Goal: Information Seeking & Learning: Learn about a topic

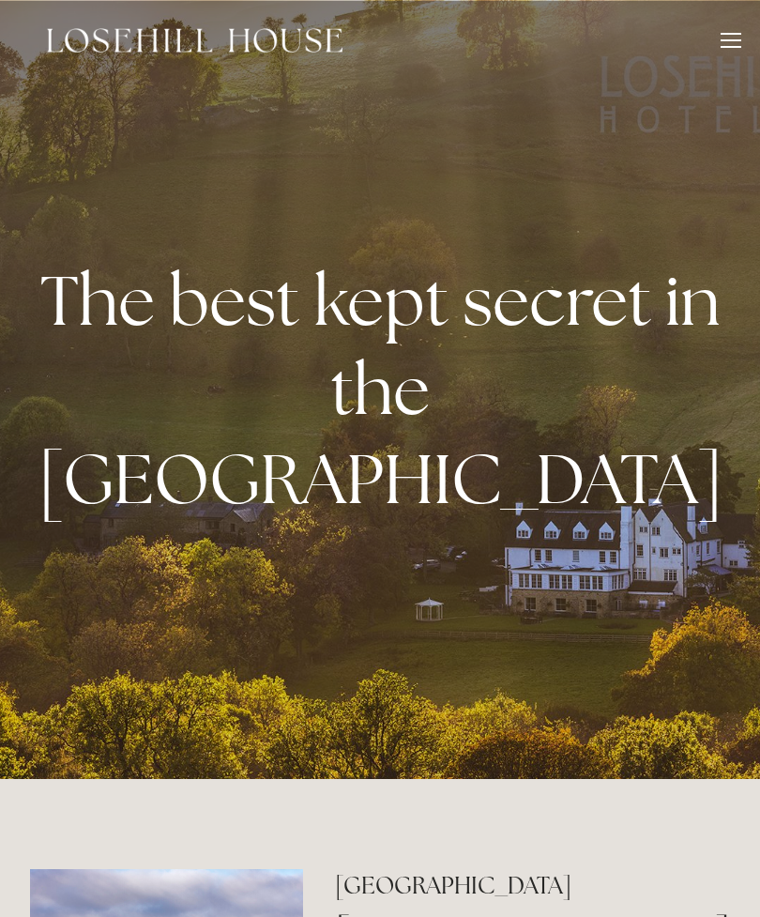
click at [704, 393] on strong "The best kept secret in the Peak District" at bounding box center [386, 389] width 697 height 268
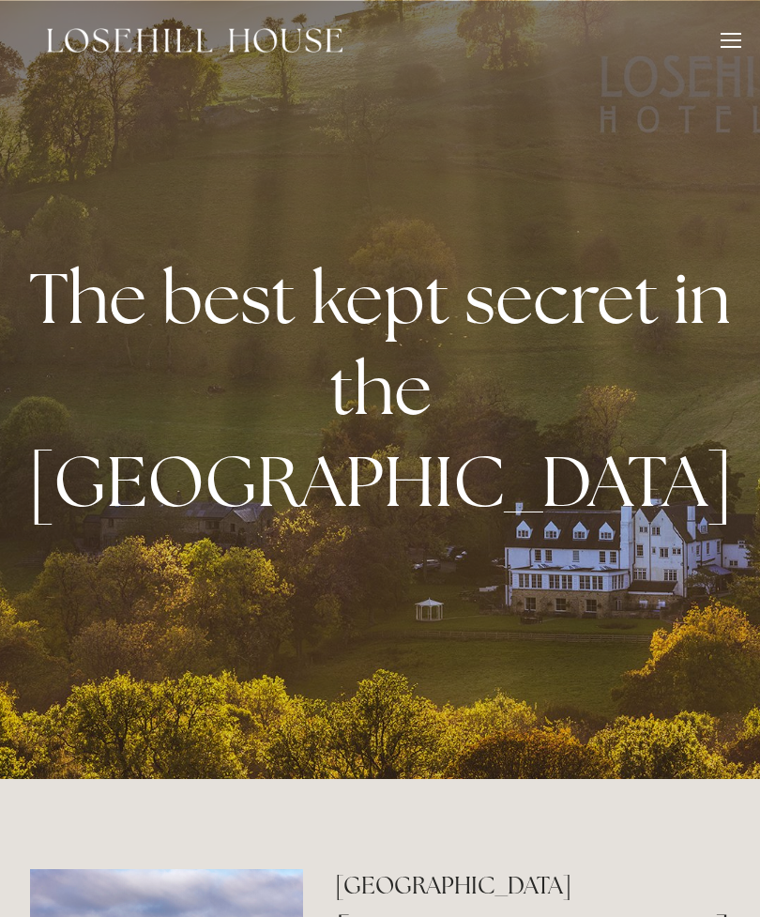
click at [730, 40] on div at bounding box center [731, 40] width 21 height 2
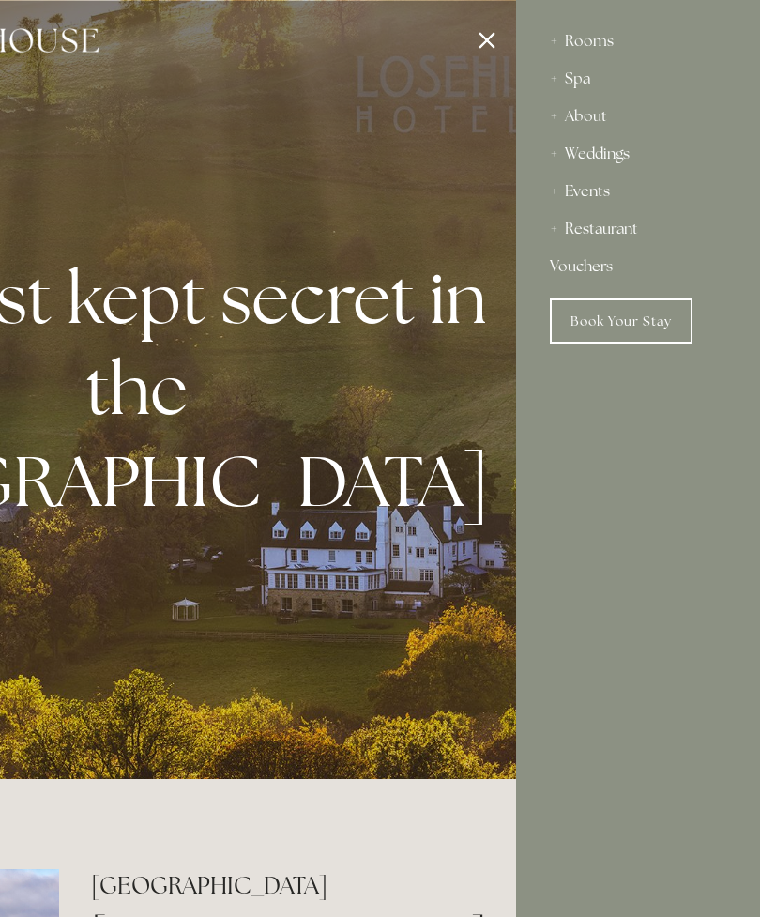
click at [597, 41] on div "Rooms" at bounding box center [638, 42] width 176 height 38
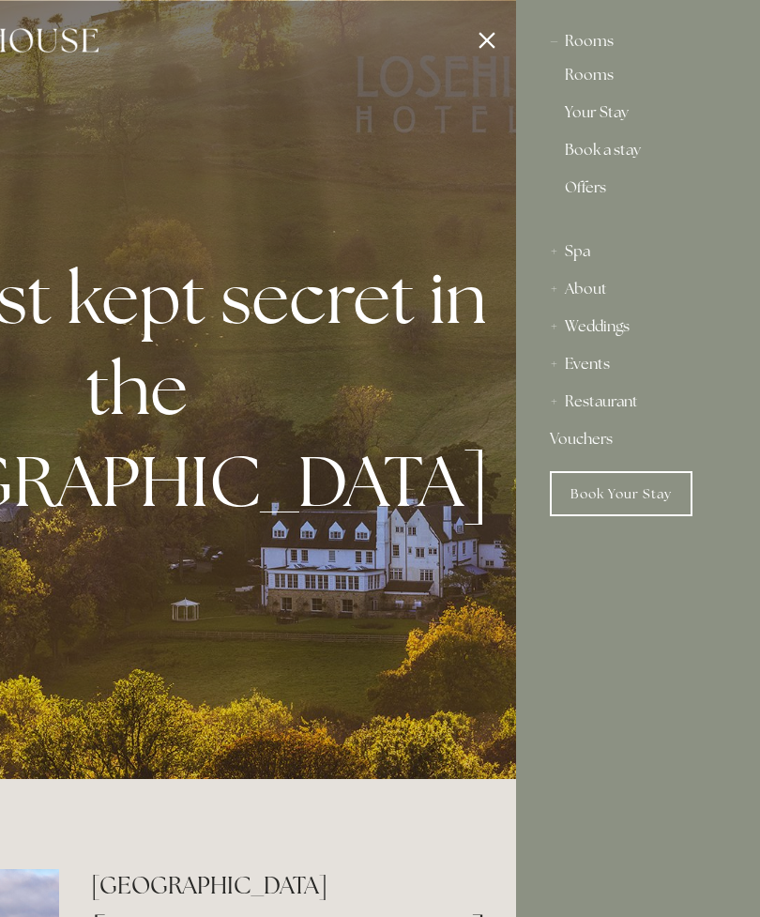
click at [588, 86] on link "Rooms" at bounding box center [638, 79] width 146 height 23
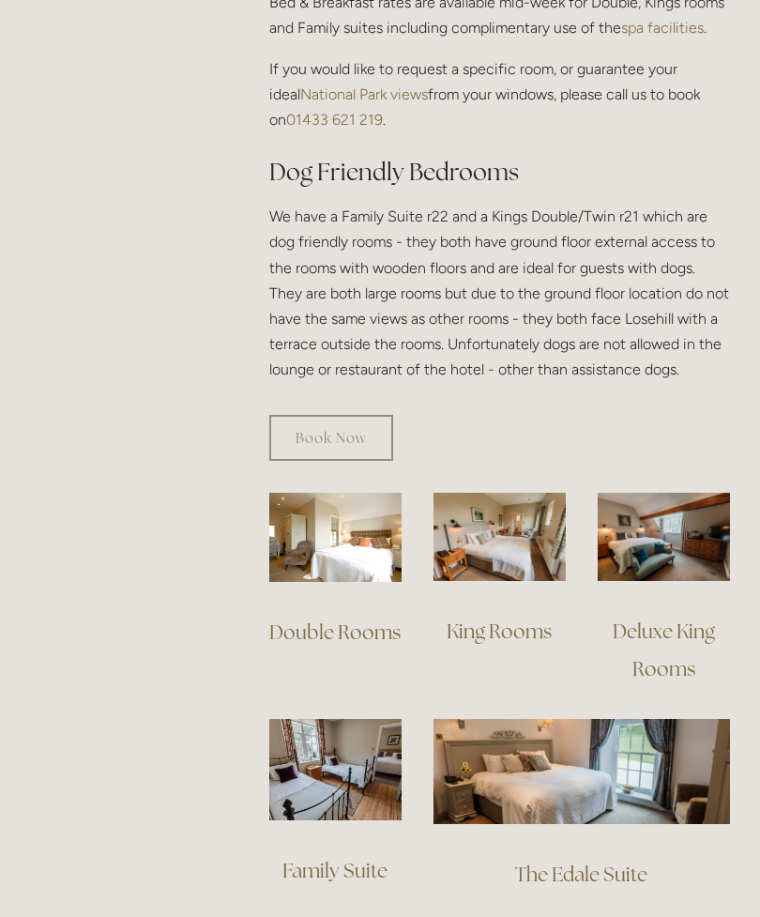
scroll to position [1041, 0]
click at [526, 493] on img at bounding box center [500, 537] width 132 height 88
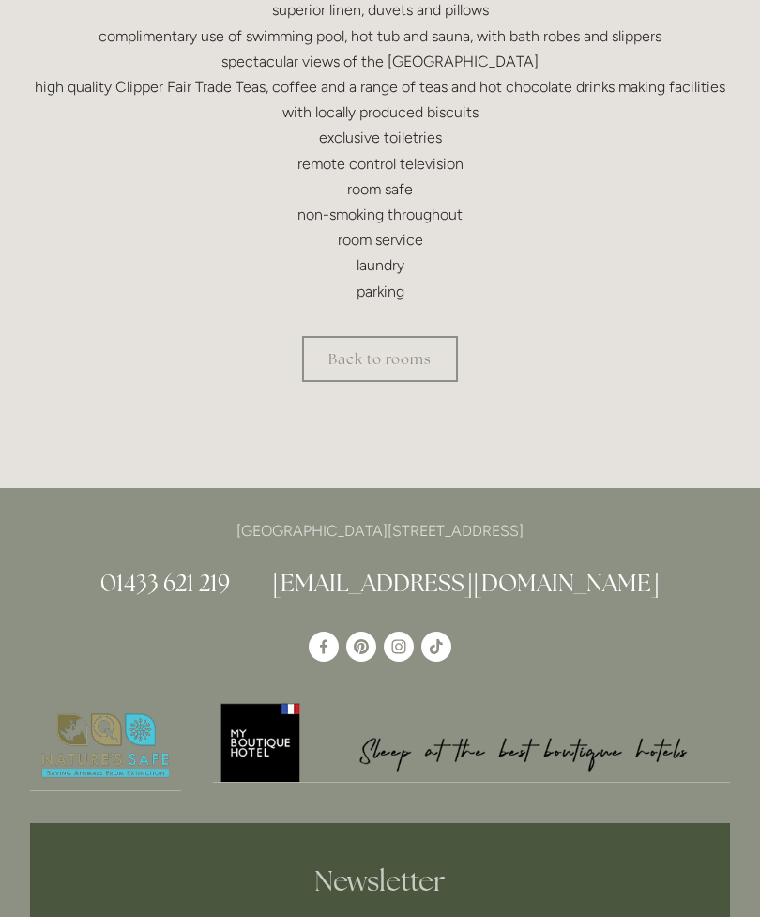
scroll to position [801, 0]
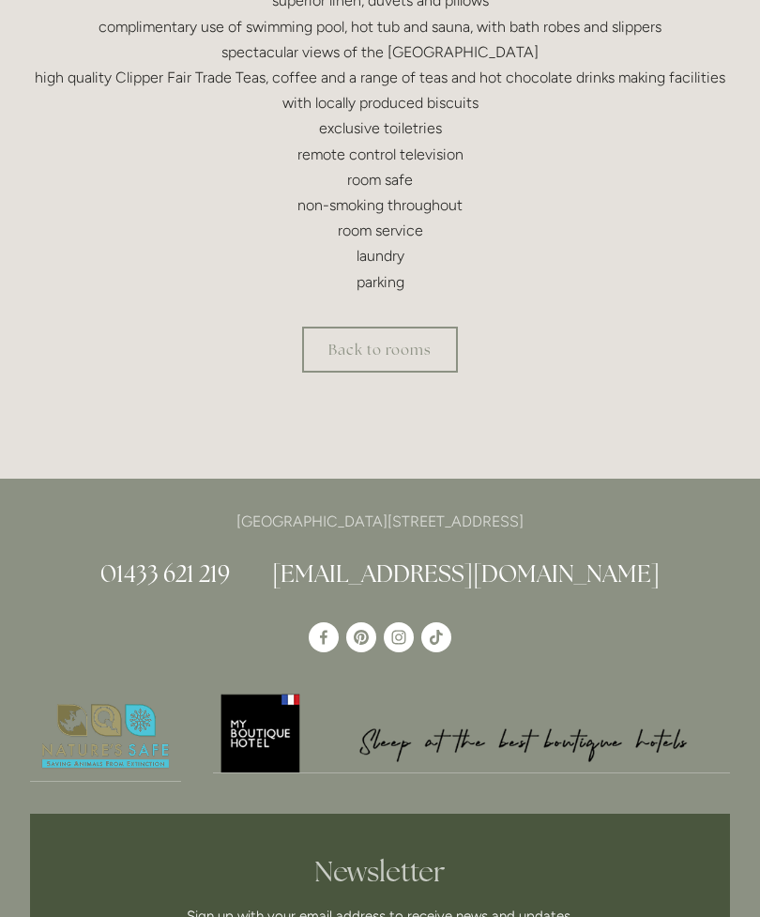
click at [413, 343] on link "Back to rooms" at bounding box center [380, 350] width 156 height 46
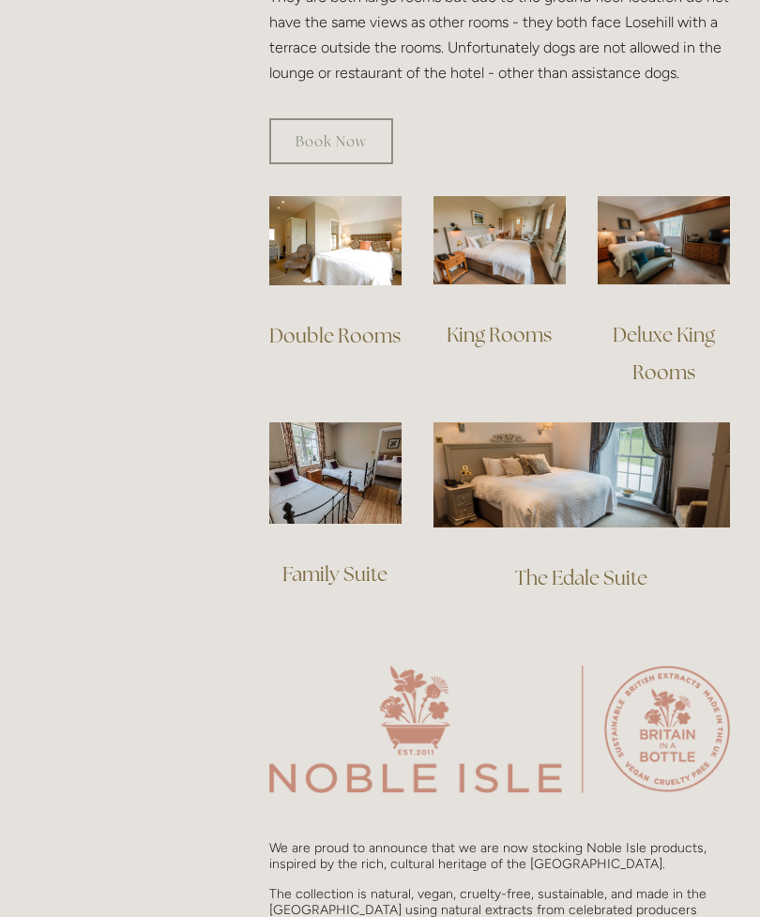
scroll to position [1340, 0]
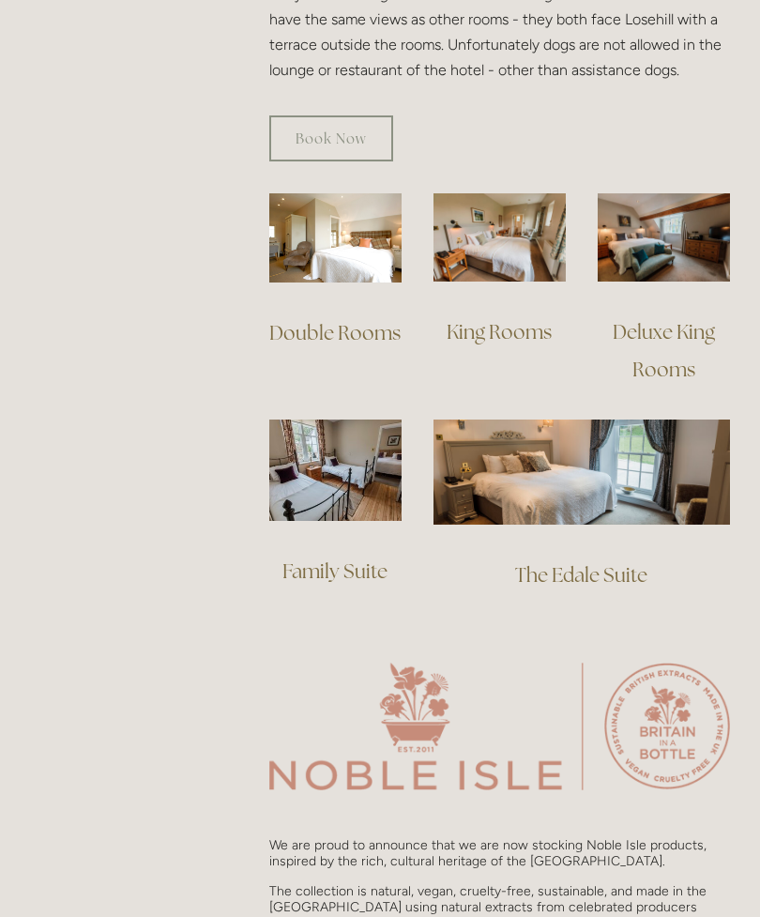
click at [701, 297] on div "Deluxe King Rooms" at bounding box center [664, 350] width 164 height 107
click at [663, 217] on img at bounding box center [664, 237] width 132 height 88
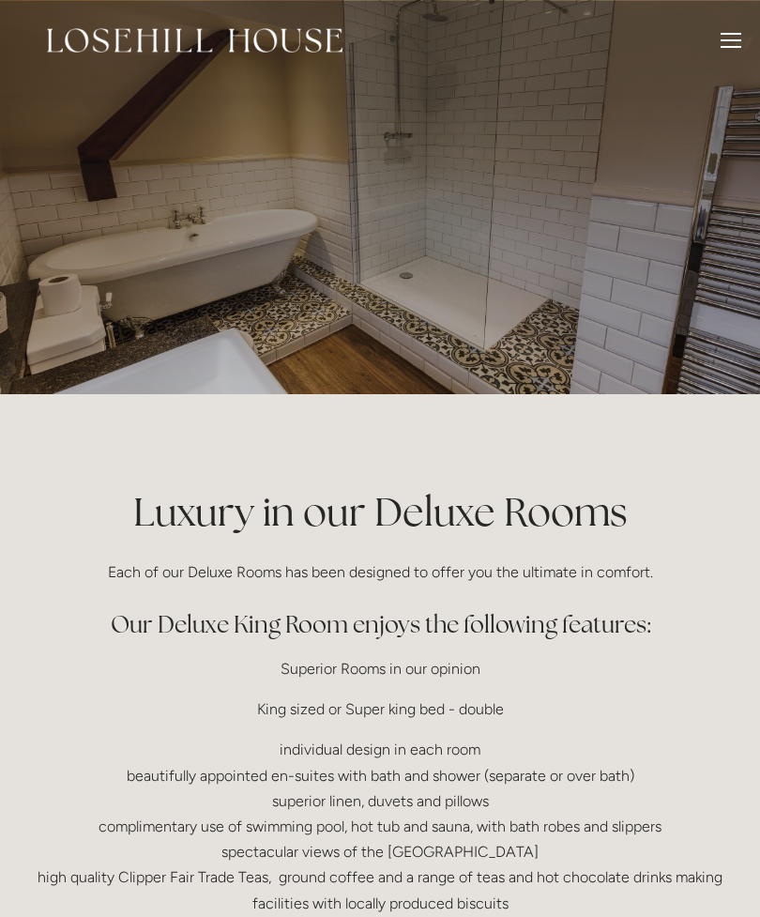
click at [728, 38] on div at bounding box center [731, 43] width 21 height 21
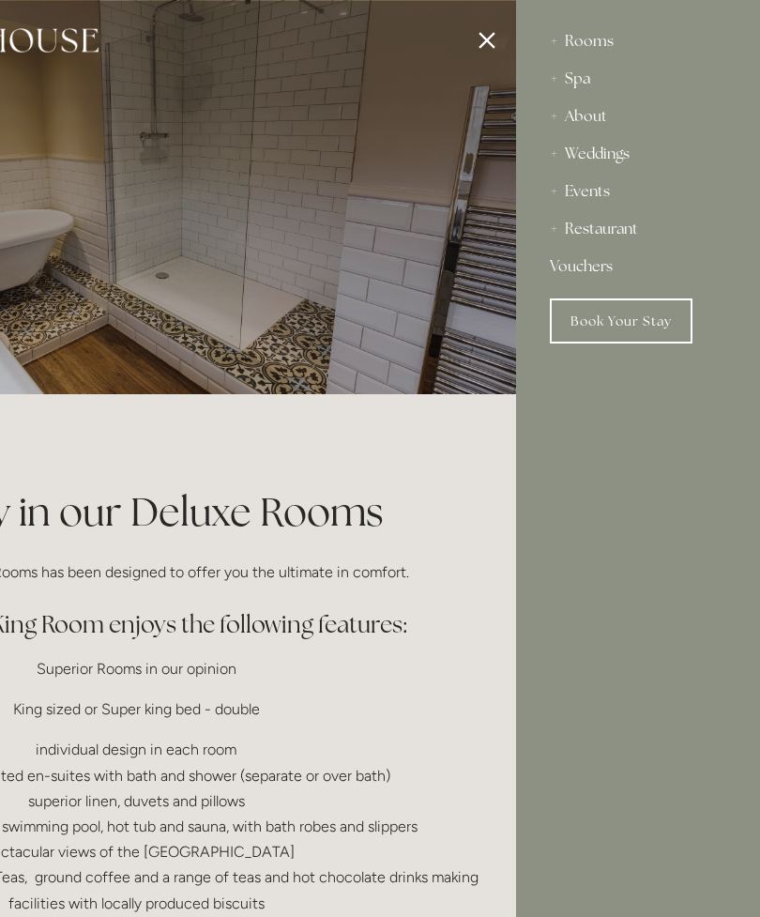
click at [626, 319] on link "Book Your Stay" at bounding box center [621, 320] width 143 height 45
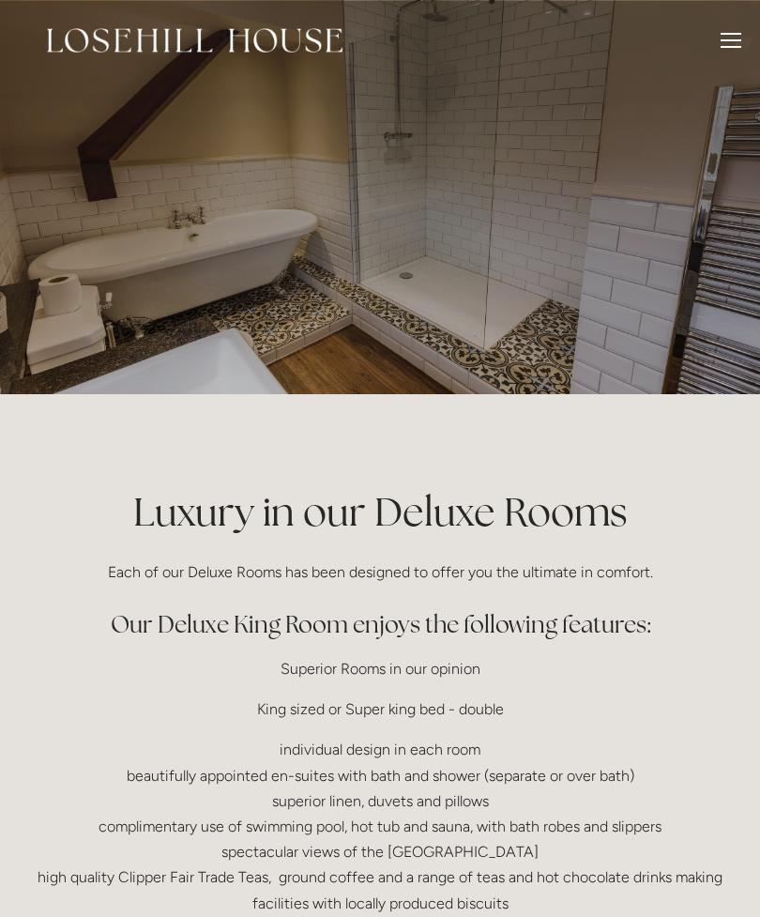
click at [726, 53] on div at bounding box center [731, 43] width 21 height 21
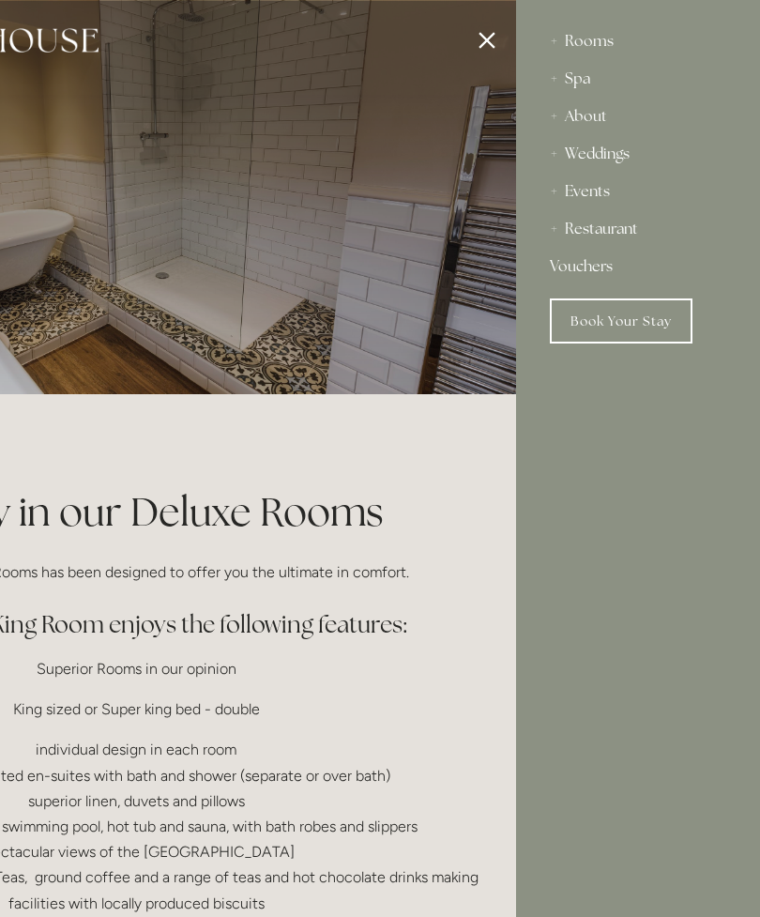
click at [628, 238] on div "Restaurant" at bounding box center [638, 229] width 176 height 38
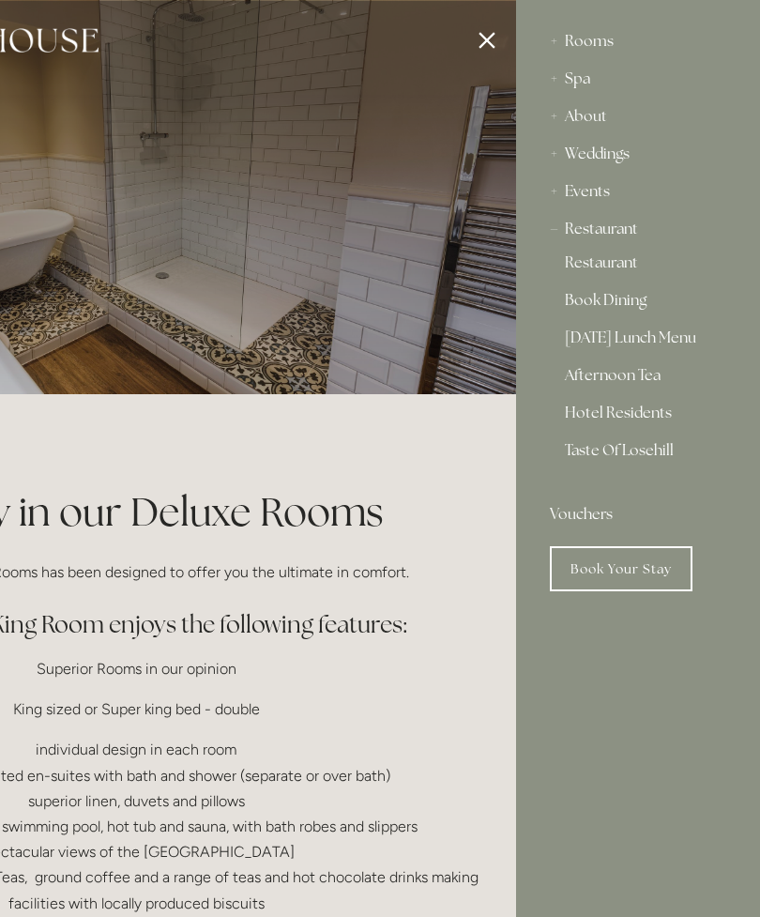
click at [622, 264] on link "Restaurant" at bounding box center [638, 266] width 146 height 23
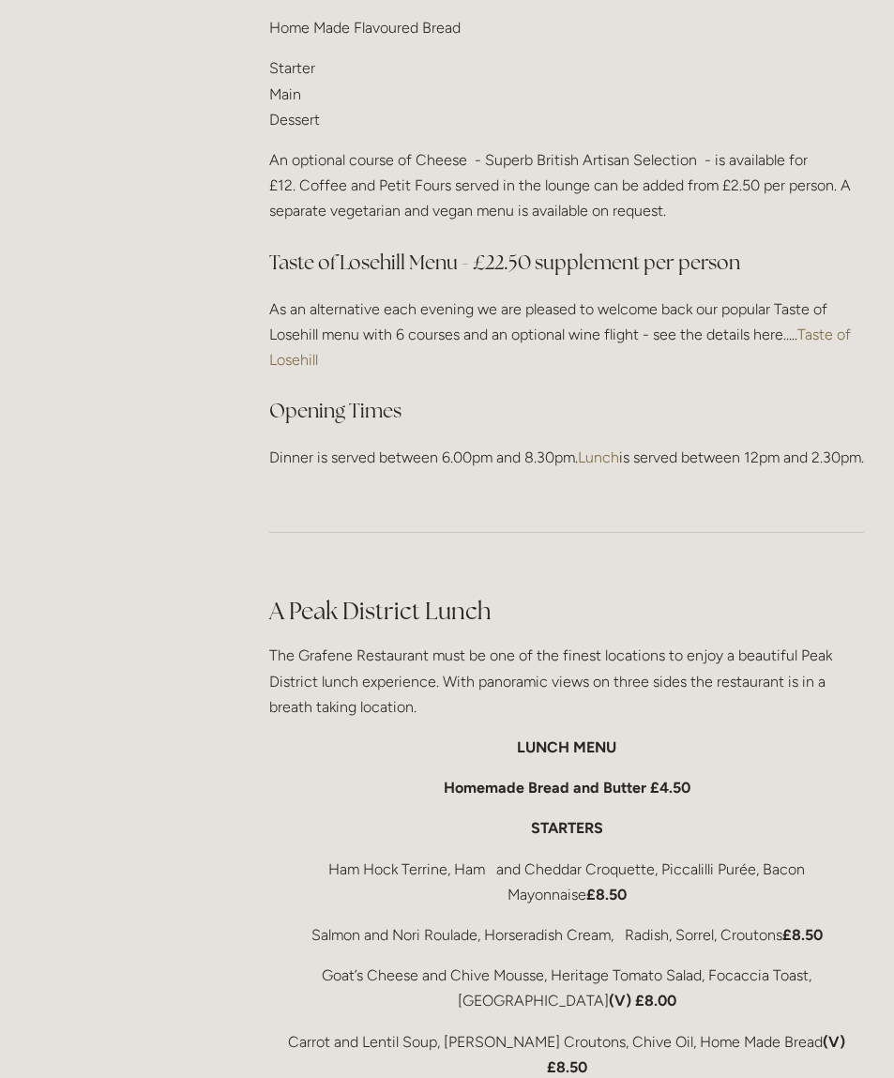
scroll to position [2436, 0]
click at [829, 329] on link "Taste of Losehill" at bounding box center [562, 347] width 586 height 43
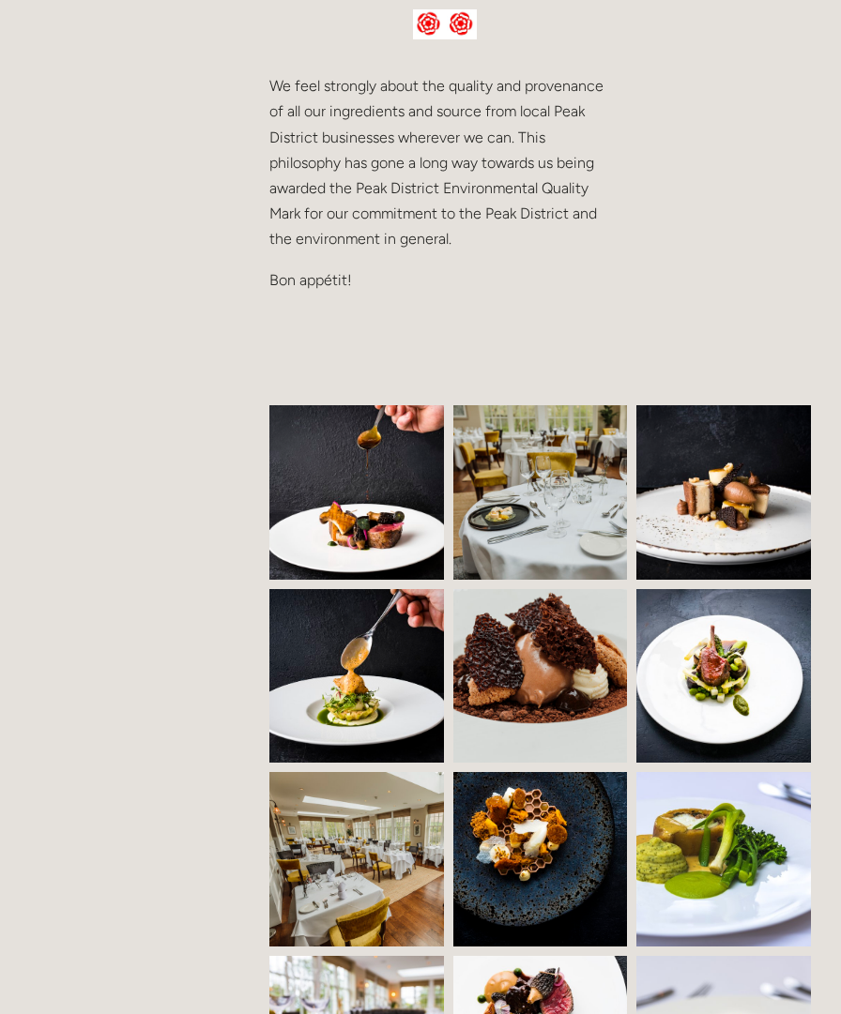
scroll to position [998, 0]
click at [399, 531] on img at bounding box center [370, 492] width 267 height 175
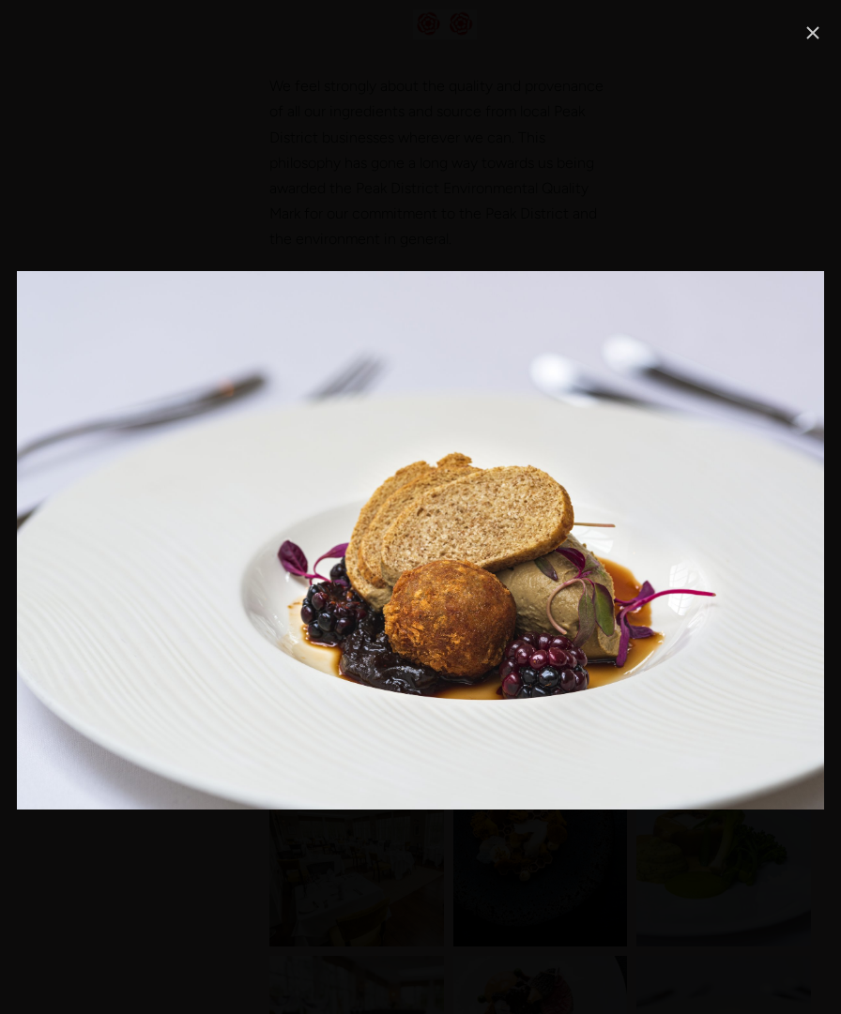
click at [809, 30] on link "Close" at bounding box center [812, 33] width 23 height 23
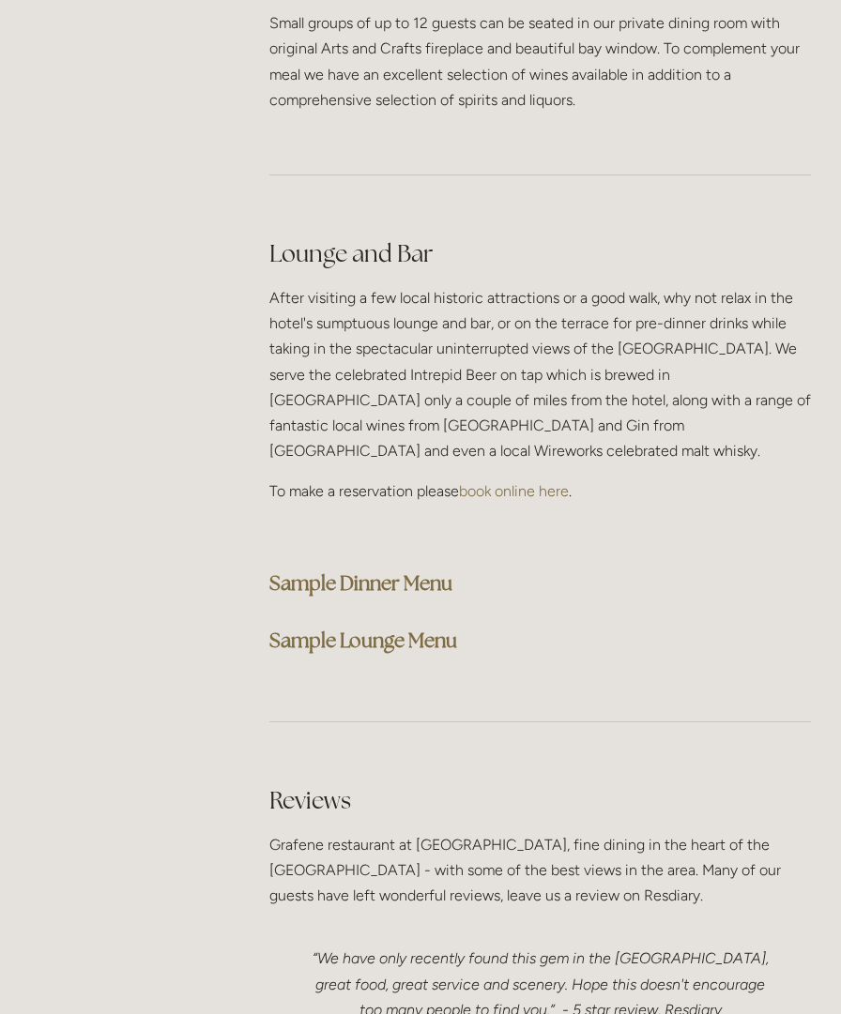
scroll to position [4701, 0]
click at [437, 570] on strong "Sample Dinner Menu" at bounding box center [360, 582] width 183 height 25
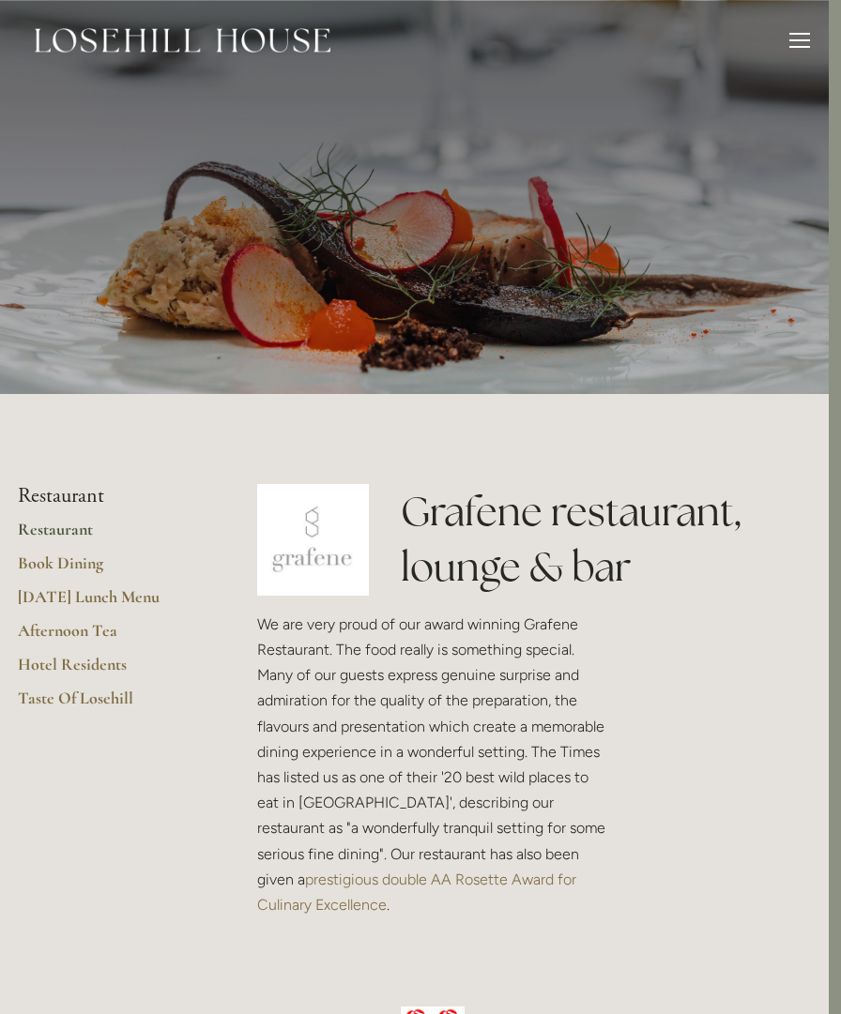
scroll to position [0, 0]
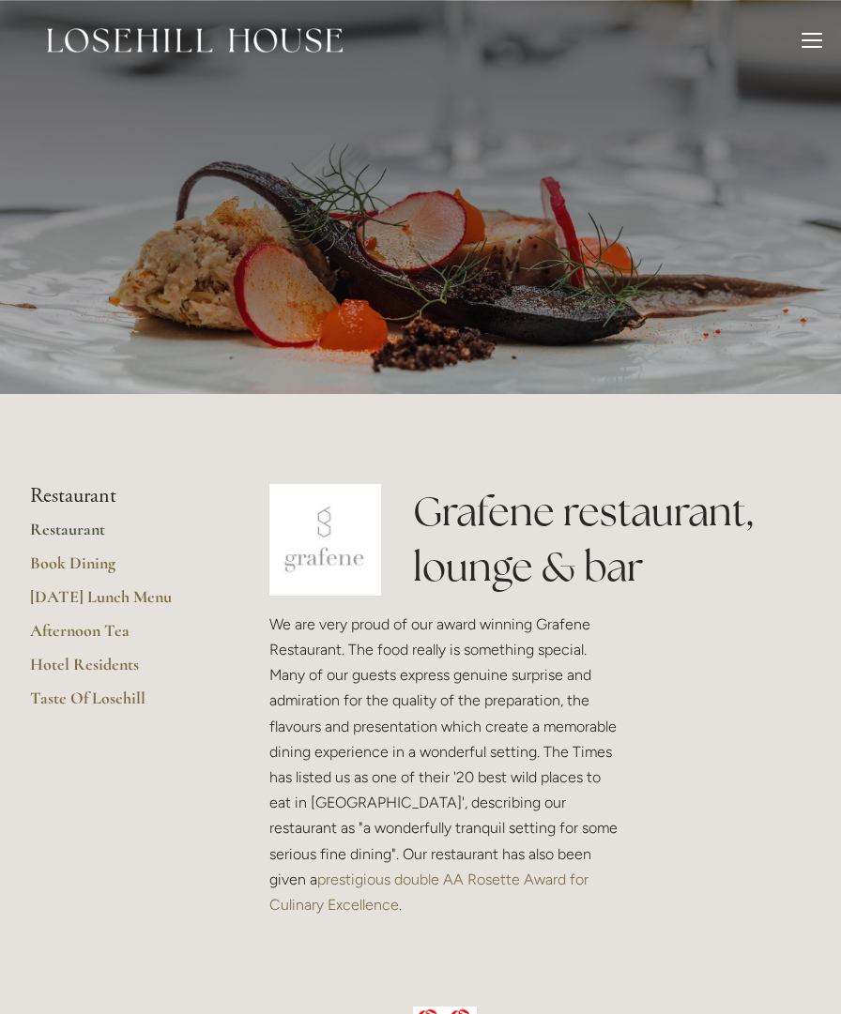
click at [99, 634] on link "Afternoon Tea" at bounding box center [119, 637] width 179 height 34
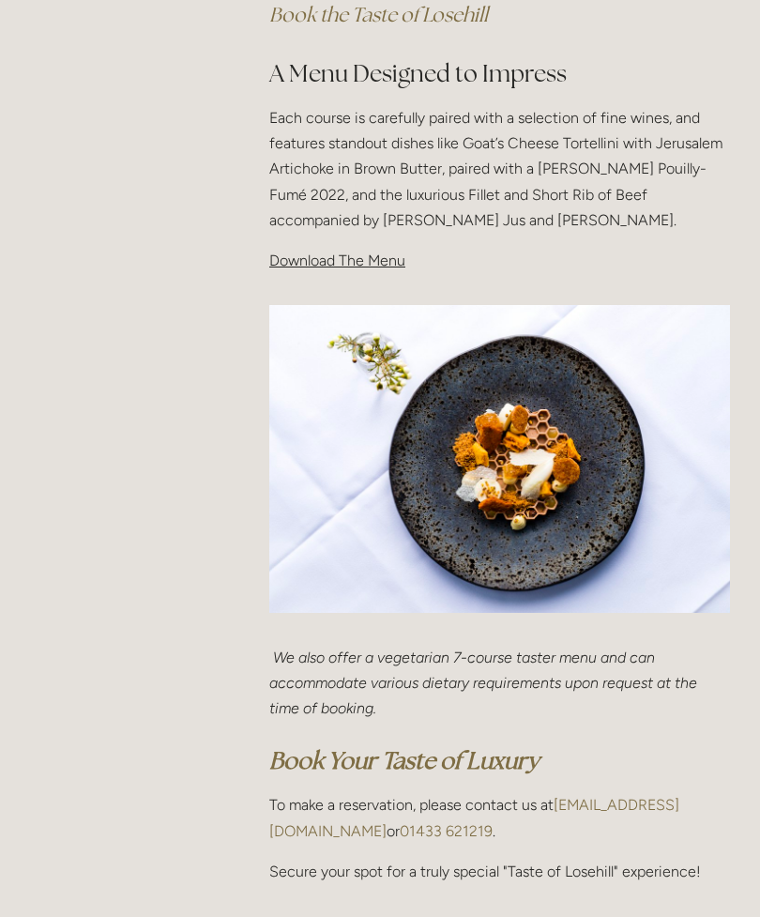
scroll to position [638, 0]
click at [382, 260] on span "Download The Menu" at bounding box center [337, 261] width 136 height 18
click at [371, 262] on span "Download The Menu" at bounding box center [337, 261] width 136 height 18
click at [344, 254] on span "Download The Menu" at bounding box center [337, 261] width 136 height 18
click at [354, 259] on span "Download The Menu" at bounding box center [337, 261] width 136 height 18
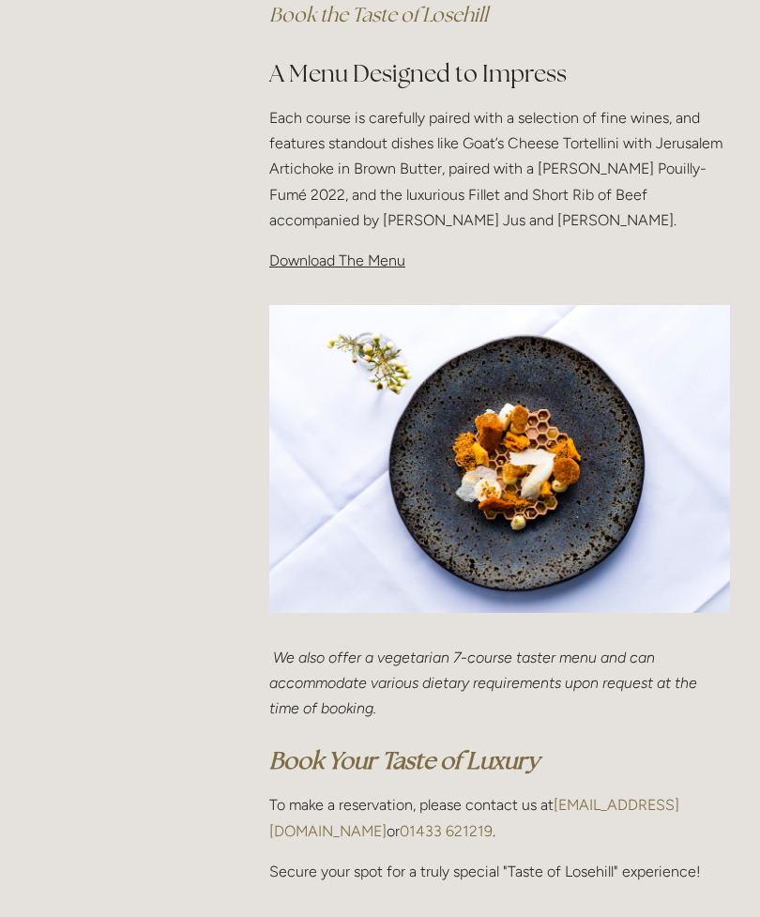
click at [346, 258] on span "Download The Menu" at bounding box center [337, 261] width 136 height 18
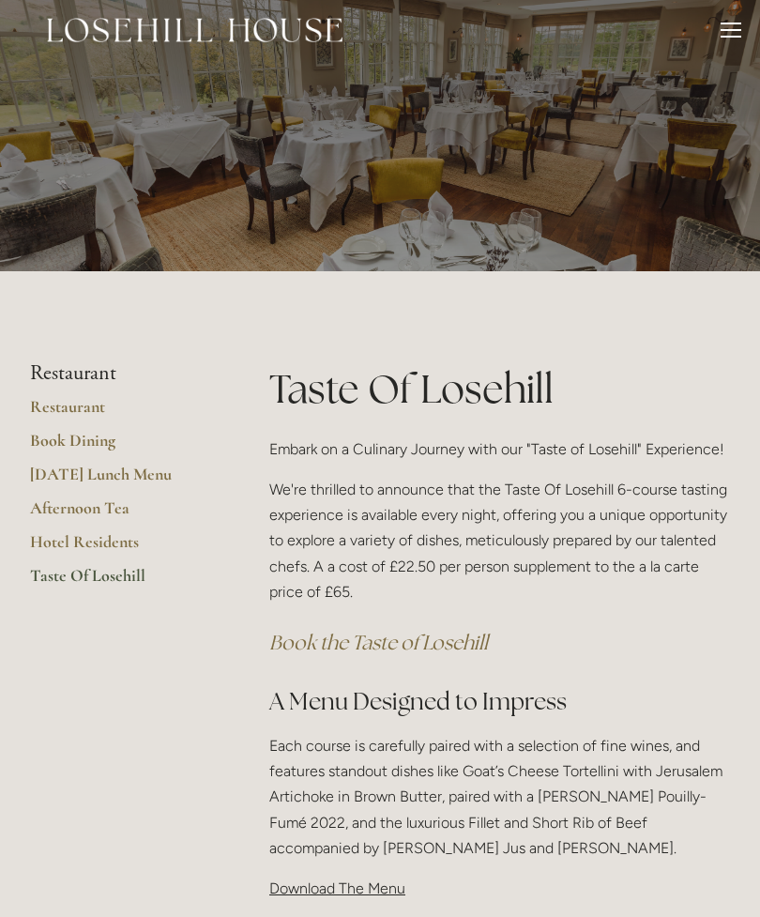
scroll to position [0, 0]
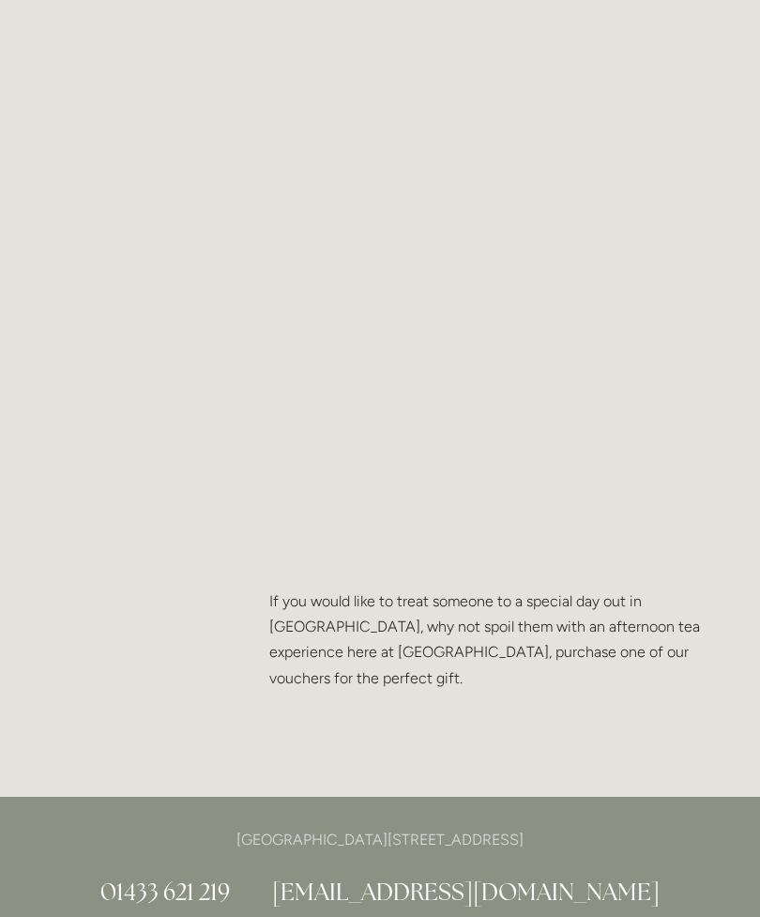
scroll to position [1731, 0]
